Goal: Task Accomplishment & Management: Use online tool/utility

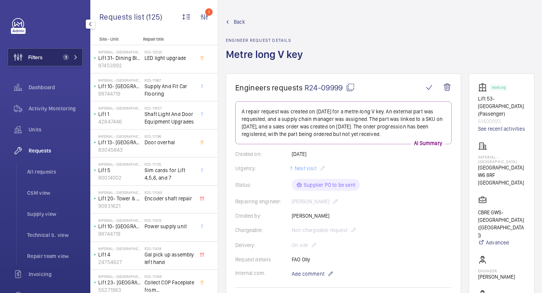
click at [79, 55] on button "Filters 1" at bounding box center [45, 57] width 75 height 18
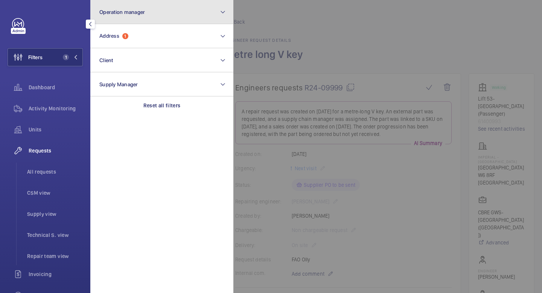
click at [145, 11] on button "Operation manager" at bounding box center [161, 12] width 143 height 24
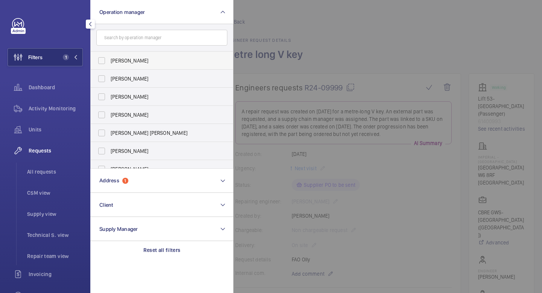
click at [135, 62] on span "[PERSON_NAME]" at bounding box center [162, 61] width 103 height 8
click at [109, 62] on input "[PERSON_NAME]" at bounding box center [101, 60] width 15 height 15
checkbox input "true"
click at [76, 59] on mat-icon at bounding box center [75, 57] width 5 height 5
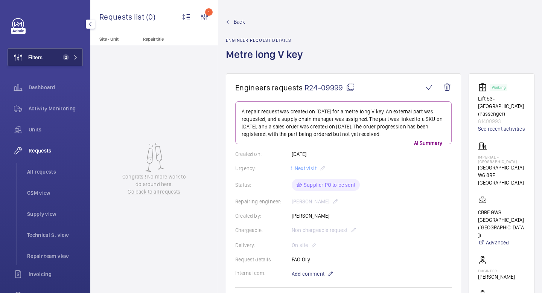
click at [79, 49] on button "Filters 2" at bounding box center [45, 57] width 75 height 18
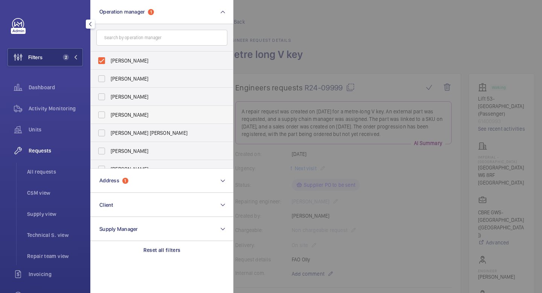
scroll to position [28, 0]
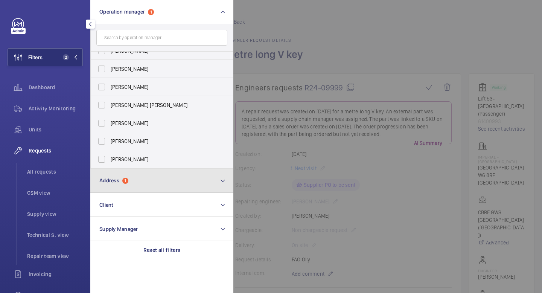
click at [148, 178] on button "Address 1" at bounding box center [161, 181] width 143 height 24
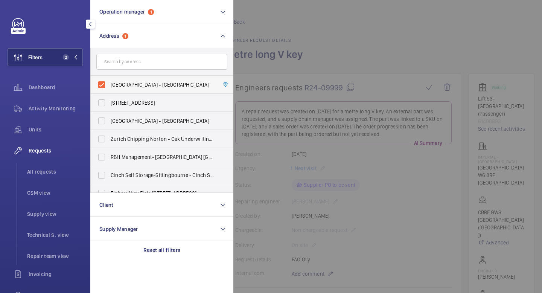
click at [102, 84] on label "[GEOGRAPHIC_DATA] - [GEOGRAPHIC_DATA]" at bounding box center [156, 85] width 131 height 18
click at [102, 84] on input "[GEOGRAPHIC_DATA] - [GEOGRAPHIC_DATA]" at bounding box center [101, 84] width 15 height 15
checkbox input "false"
click at [76, 56] on mat-icon at bounding box center [75, 57] width 5 height 5
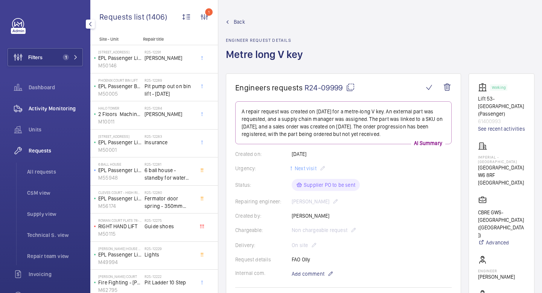
click at [68, 110] on span "Activity Monitoring" at bounding box center [56, 109] width 54 height 8
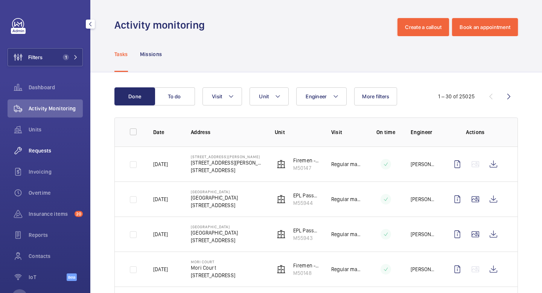
click at [41, 155] on div "Requests" at bounding box center [45, 150] width 75 height 18
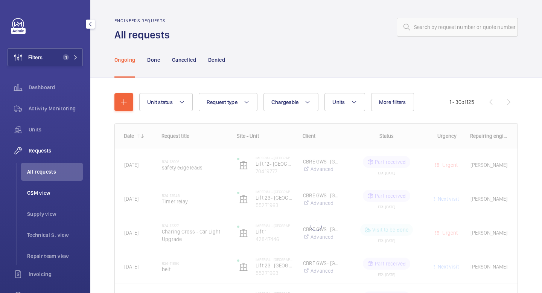
click at [47, 192] on span "CSM view" at bounding box center [55, 193] width 56 height 8
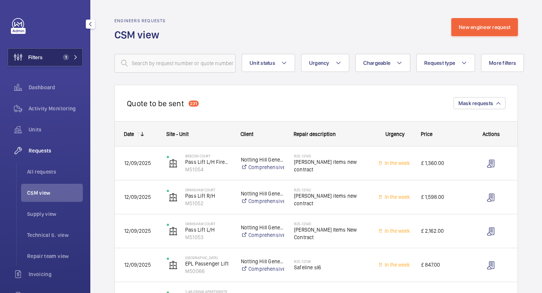
click at [77, 58] on mat-icon at bounding box center [75, 57] width 5 height 5
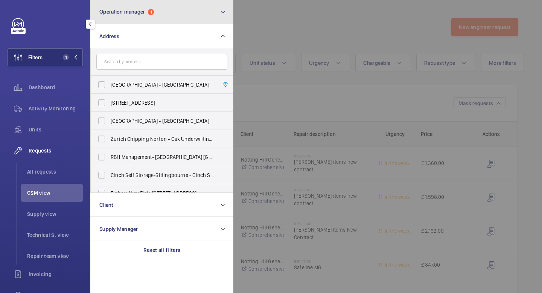
click at [116, 11] on span "Operation manager" at bounding box center [122, 12] width 46 height 6
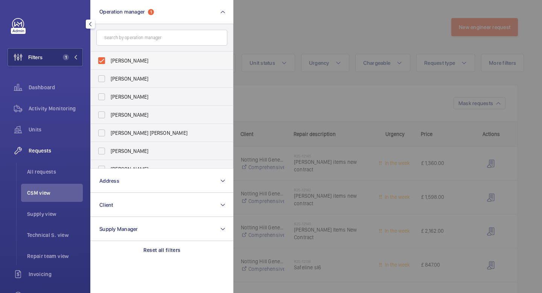
click at [118, 60] on span "[PERSON_NAME]" at bounding box center [162, 61] width 103 height 8
click at [109, 60] on input "[PERSON_NAME]" at bounding box center [101, 60] width 15 height 15
click at [133, 64] on span "[PERSON_NAME]" at bounding box center [162, 61] width 103 height 8
click at [109, 64] on input "[PERSON_NAME]" at bounding box center [101, 60] width 15 height 15
checkbox input "true"
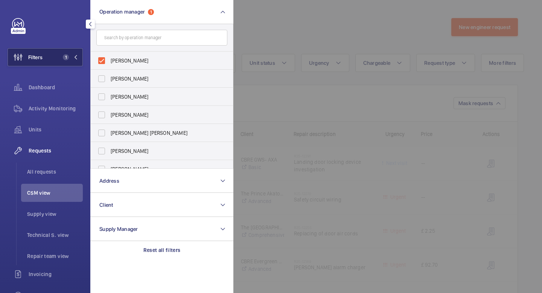
click at [76, 58] on mat-icon at bounding box center [75, 57] width 5 height 5
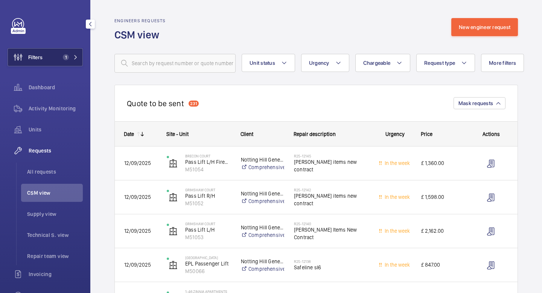
click at [76, 56] on mat-icon at bounding box center [75, 57] width 5 height 5
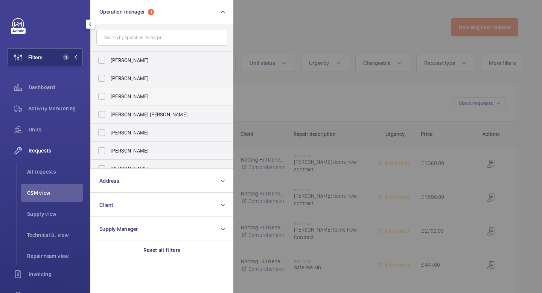
scroll to position [28, 0]
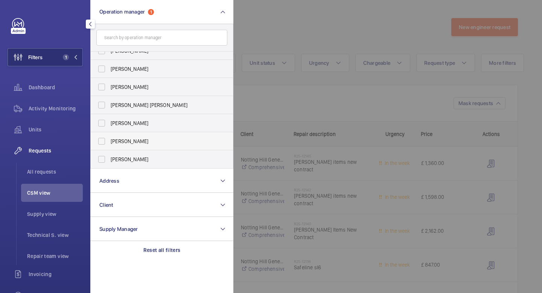
click at [102, 138] on label "[PERSON_NAME]" at bounding box center [156, 141] width 131 height 18
click at [102, 138] on input "[PERSON_NAME]" at bounding box center [101, 141] width 15 height 15
checkbox input "true"
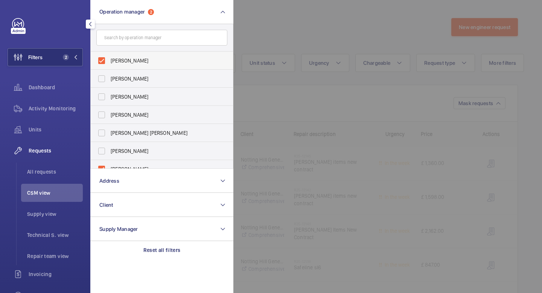
click at [103, 60] on label "[PERSON_NAME]" at bounding box center [156, 61] width 131 height 18
click at [103, 60] on input "[PERSON_NAME]" at bounding box center [101, 60] width 15 height 15
checkbox input "false"
click at [77, 55] on mat-icon at bounding box center [75, 57] width 5 height 5
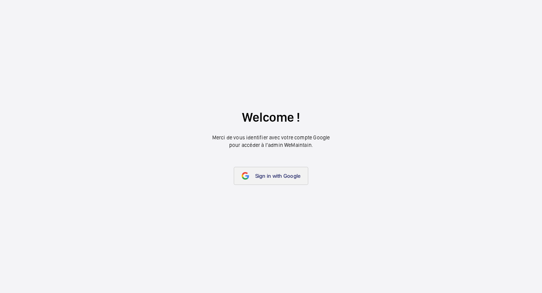
click at [272, 178] on span "Sign in with Google" at bounding box center [278, 176] width 46 height 6
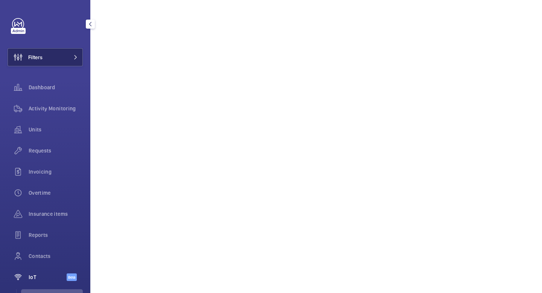
click at [55, 58] on button "Filters" at bounding box center [45, 57] width 75 height 18
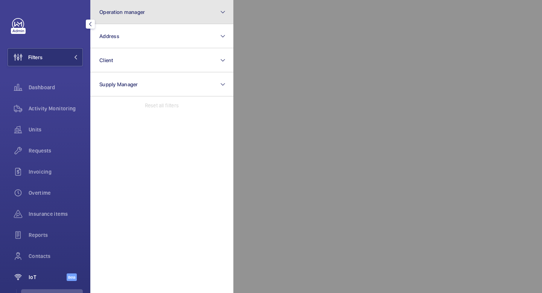
click at [143, 16] on button "Operation manager" at bounding box center [161, 12] width 143 height 24
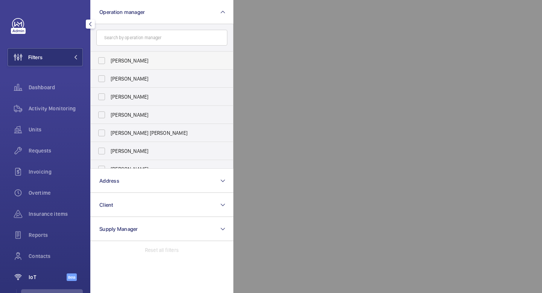
click at [134, 65] on label "[PERSON_NAME]" at bounding box center [156, 61] width 131 height 18
click at [109, 65] on input "[PERSON_NAME]" at bounding box center [101, 60] width 15 height 15
checkbox input "true"
click at [48, 126] on span "Units" at bounding box center [56, 130] width 54 height 8
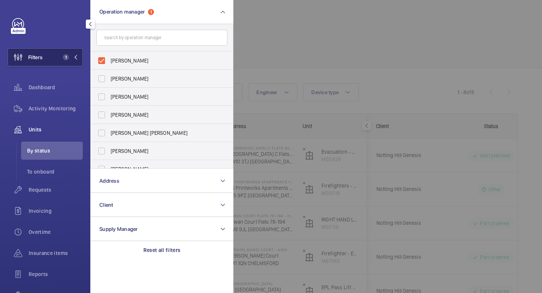
click at [77, 59] on mat-icon at bounding box center [75, 57] width 5 height 5
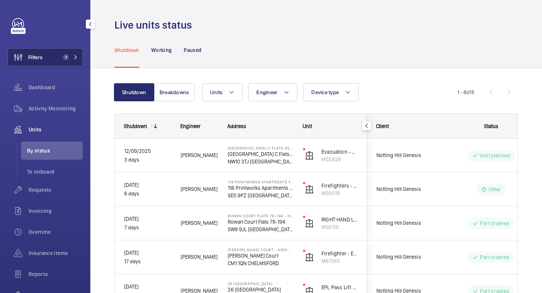
click at [74, 55] on mat-icon at bounding box center [75, 57] width 5 height 5
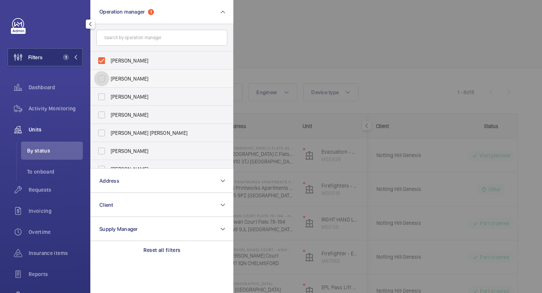
click at [102, 77] on input "[PERSON_NAME]" at bounding box center [101, 78] width 15 height 15
checkbox input "true"
click at [102, 61] on input "[PERSON_NAME]" at bounding box center [101, 60] width 15 height 15
checkbox input "false"
click at [78, 58] on button "Filters 1" at bounding box center [45, 57] width 75 height 18
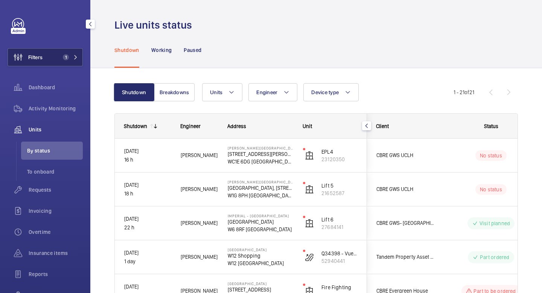
click at [75, 61] on button "Filters 1" at bounding box center [45, 57] width 75 height 18
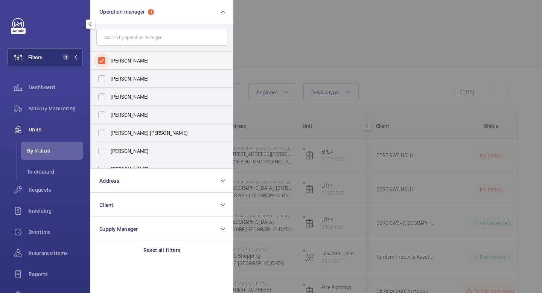
click at [103, 62] on input "[PERSON_NAME]" at bounding box center [101, 60] width 15 height 15
checkbox input "false"
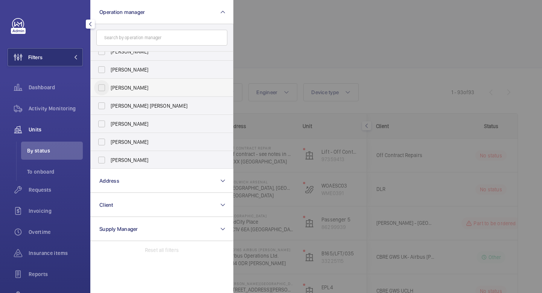
scroll to position [28, 0]
click at [100, 142] on input "[PERSON_NAME]" at bounding box center [101, 141] width 15 height 15
checkbox input "true"
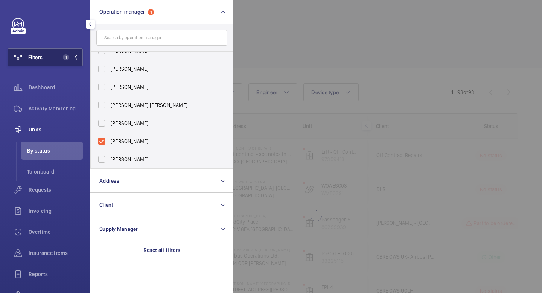
click at [78, 59] on button "Filters 1" at bounding box center [45, 57] width 75 height 18
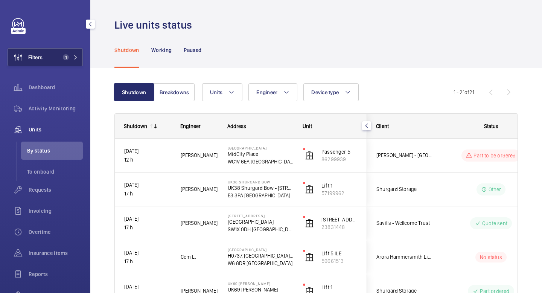
click at [77, 56] on mat-icon at bounding box center [75, 57] width 5 height 5
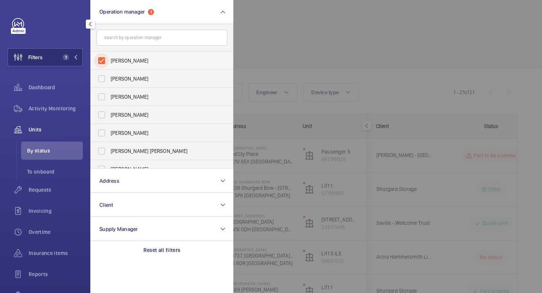
click at [102, 62] on input "[PERSON_NAME]" at bounding box center [101, 60] width 15 height 15
checkbox input "false"
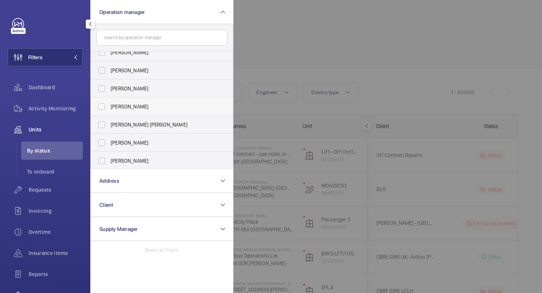
scroll to position [28, 0]
click at [105, 160] on input "[PERSON_NAME]" at bounding box center [101, 159] width 15 height 15
checkbox input "true"
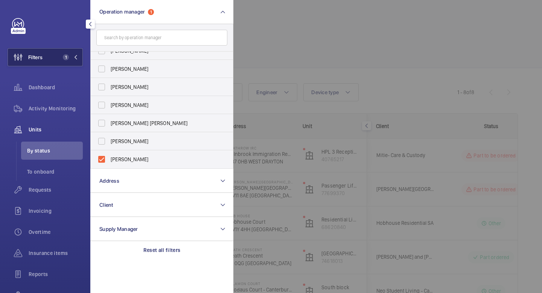
click at [81, 58] on button "Filters 1" at bounding box center [45, 57] width 75 height 18
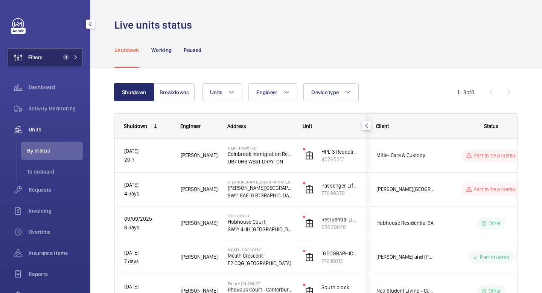
click at [78, 57] on button "Filters 1" at bounding box center [45, 57] width 75 height 18
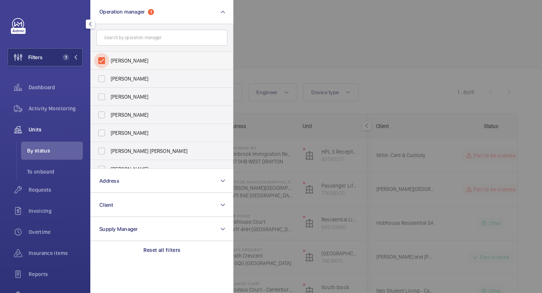
click at [103, 60] on input "[PERSON_NAME]" at bounding box center [101, 60] width 15 height 15
checkbox input "false"
click at [103, 149] on input "[PERSON_NAME] [PERSON_NAME]" at bounding box center [101, 150] width 15 height 15
checkbox input "true"
click at [79, 59] on button "Filters 1" at bounding box center [45, 57] width 75 height 18
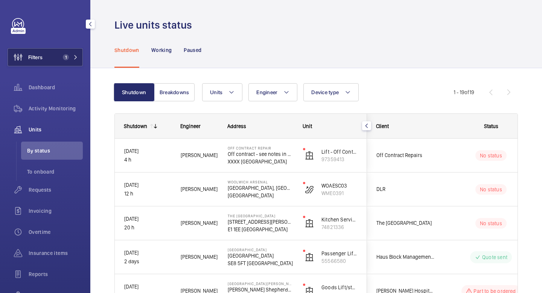
click at [77, 58] on mat-icon at bounding box center [75, 57] width 5 height 5
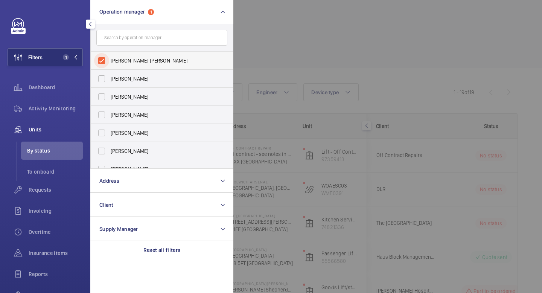
click at [103, 64] on input "[PERSON_NAME] [PERSON_NAME]" at bounding box center [101, 60] width 15 height 15
checkbox input "false"
click at [103, 134] on input "[PERSON_NAME]" at bounding box center [101, 132] width 15 height 15
checkbox input "true"
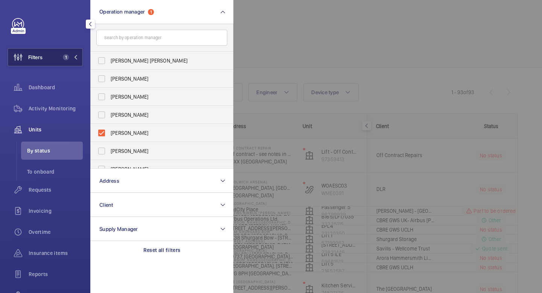
click at [78, 61] on button "Filters 1" at bounding box center [45, 57] width 75 height 18
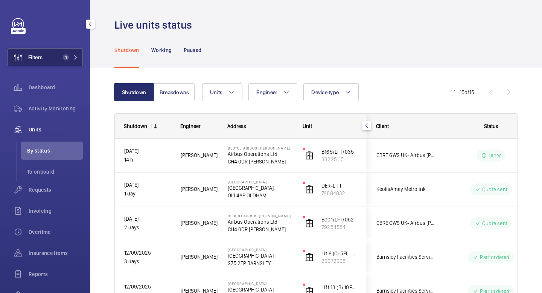
click at [77, 55] on span "1" at bounding box center [69, 57] width 18 height 6
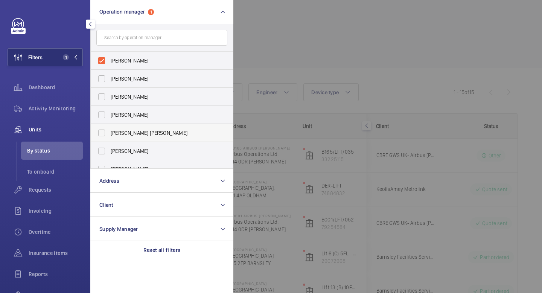
scroll to position [28, 0]
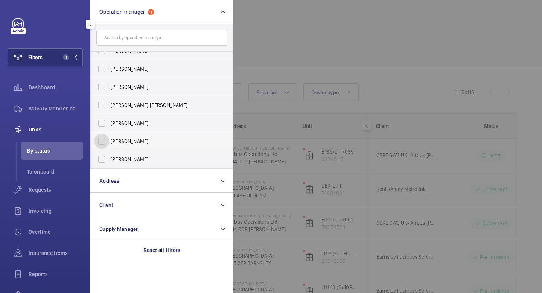
click at [101, 141] on input "[PERSON_NAME]" at bounding box center [101, 141] width 15 height 15
checkbox input "true"
click at [75, 56] on mat-icon at bounding box center [75, 57] width 5 height 5
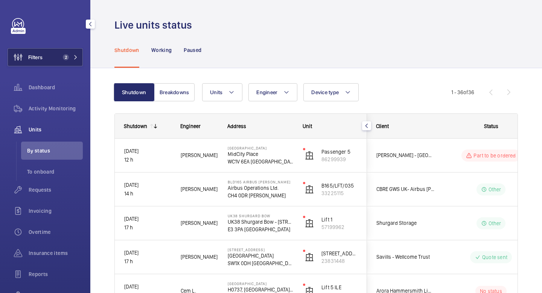
click at [75, 56] on mat-icon at bounding box center [75, 57] width 5 height 5
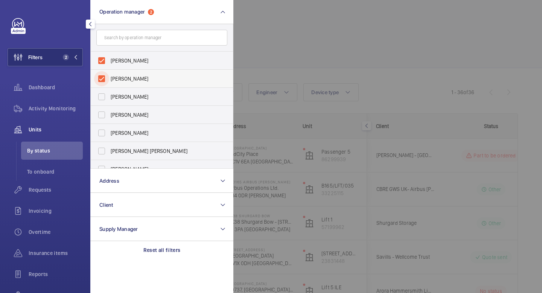
click at [104, 77] on input "[PERSON_NAME]" at bounding box center [101, 78] width 15 height 15
checkbox input "false"
click at [82, 55] on button "Filters 1" at bounding box center [45, 57] width 75 height 18
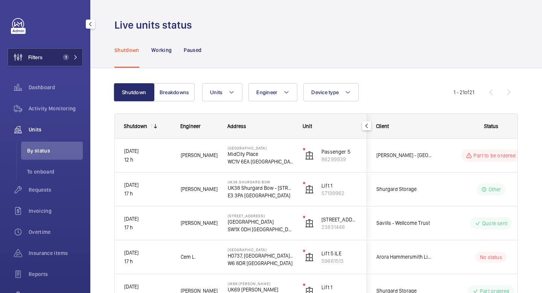
click at [75, 53] on button "Filters 1" at bounding box center [45, 57] width 75 height 18
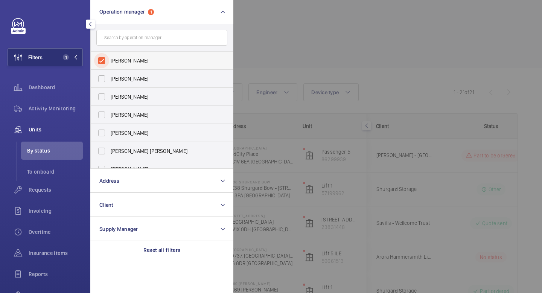
click at [103, 62] on input "[PERSON_NAME]" at bounding box center [101, 60] width 15 height 15
checkbox input "false"
click at [77, 58] on mat-icon at bounding box center [75, 57] width 5 height 5
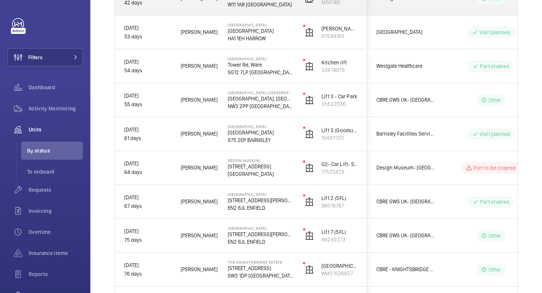
scroll to position [3031, 0]
